Goal: Task Accomplishment & Management: Manage account settings

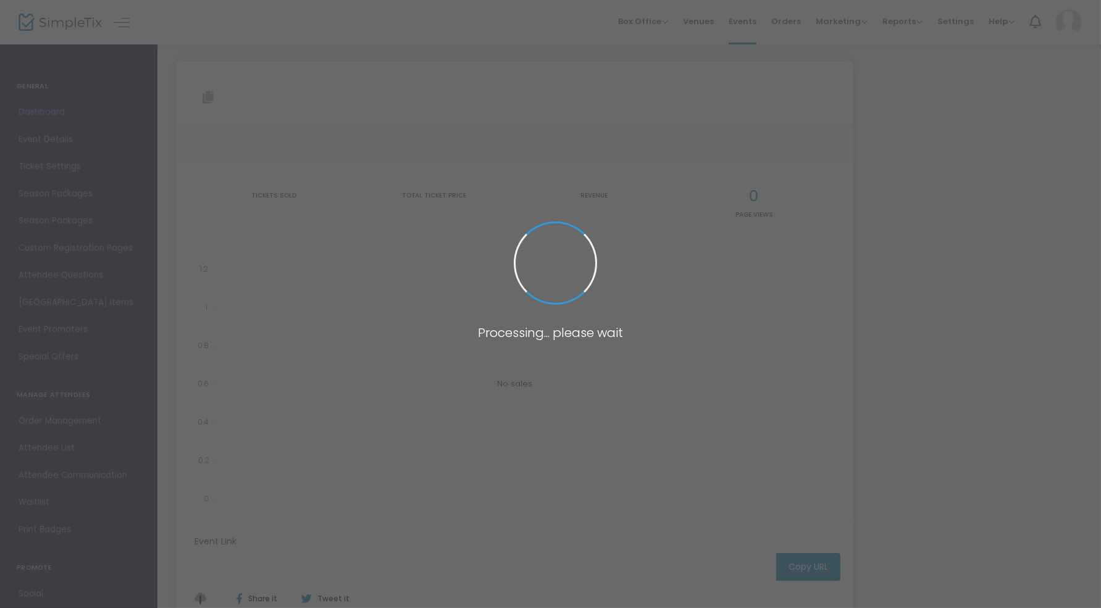
type input "[URL][DOMAIN_NAME][PERSON_NAME]"
